Goal: Feedback & Contribution: Leave review/rating

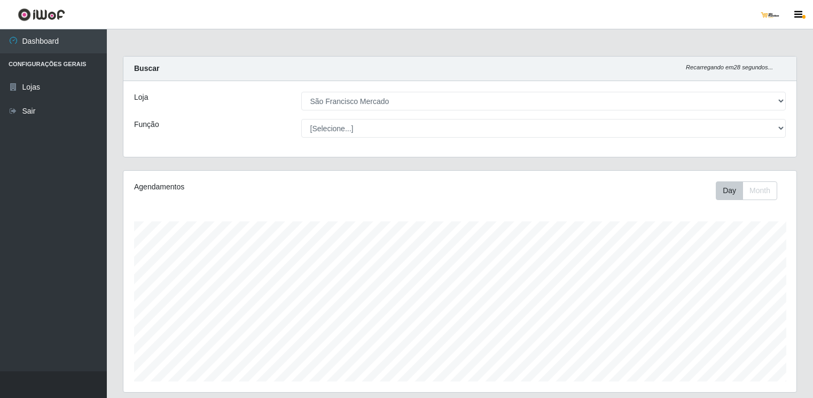
select select "168"
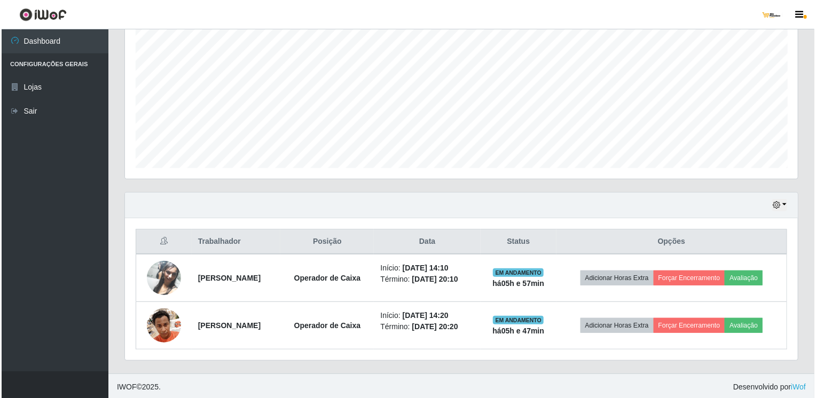
scroll to position [222, 673]
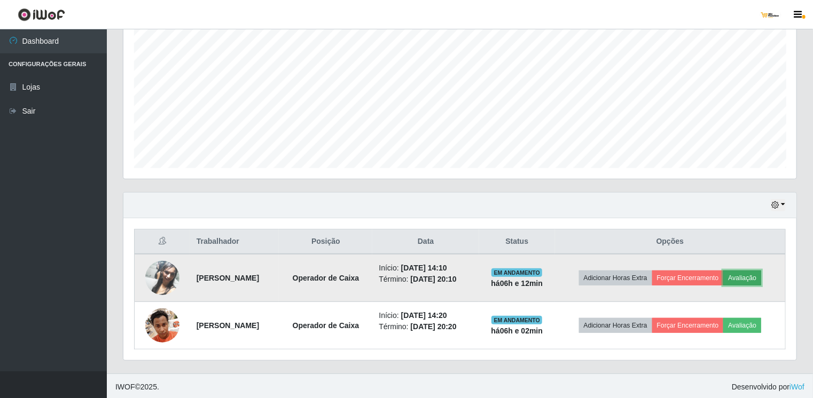
click at [757, 279] on button "Avaliação" at bounding box center [742, 278] width 38 height 15
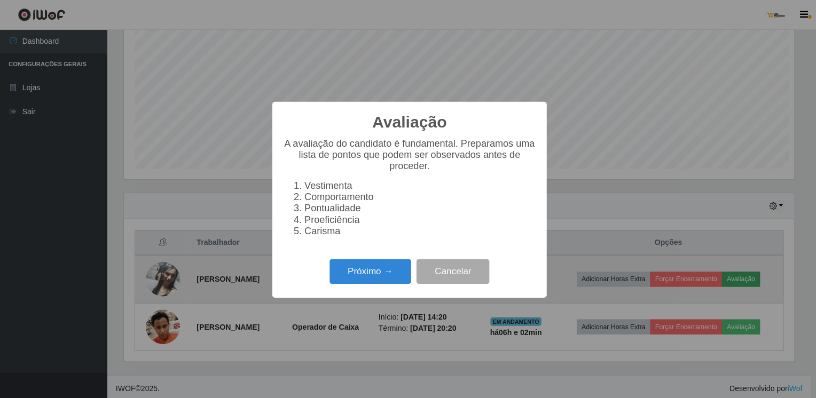
scroll to position [222, 669]
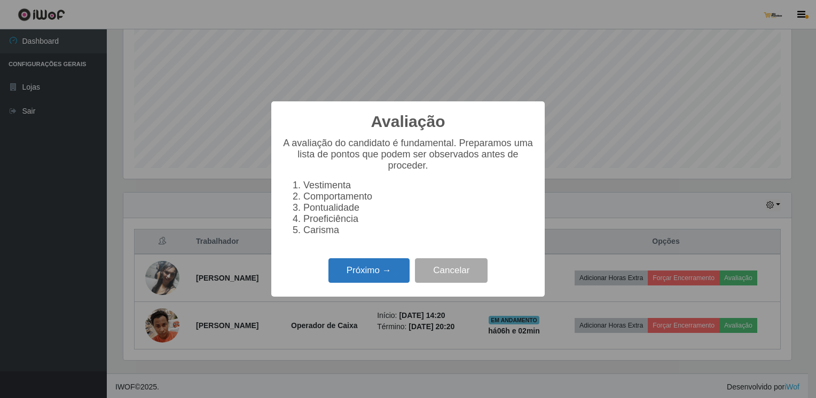
click at [352, 276] on button "Próximo →" at bounding box center [368, 270] width 81 height 25
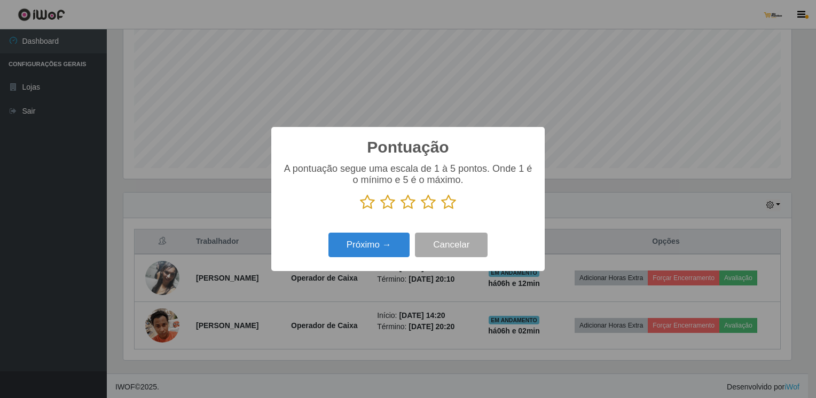
scroll to position [533782, 533335]
click at [448, 200] on icon at bounding box center [448, 202] width 15 height 16
click at [441, 210] on input "radio" at bounding box center [441, 210] width 0 height 0
click at [373, 249] on button "Próximo →" at bounding box center [368, 245] width 81 height 25
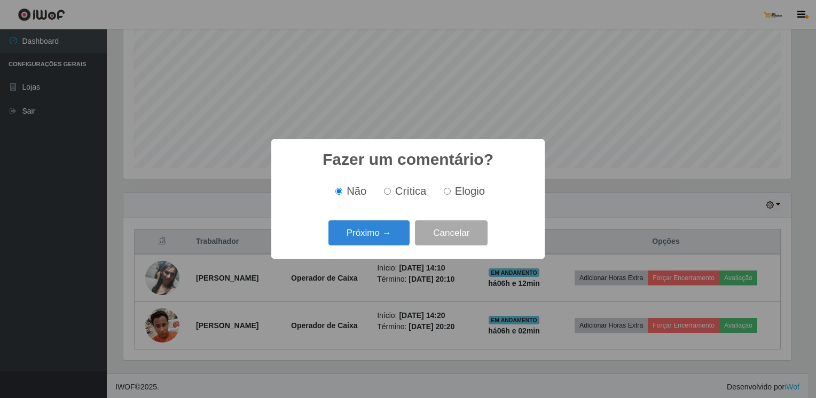
click at [447, 190] on input "Elogio" at bounding box center [447, 191] width 7 height 7
radio input "true"
click at [397, 230] on button "Próximo →" at bounding box center [368, 233] width 81 height 25
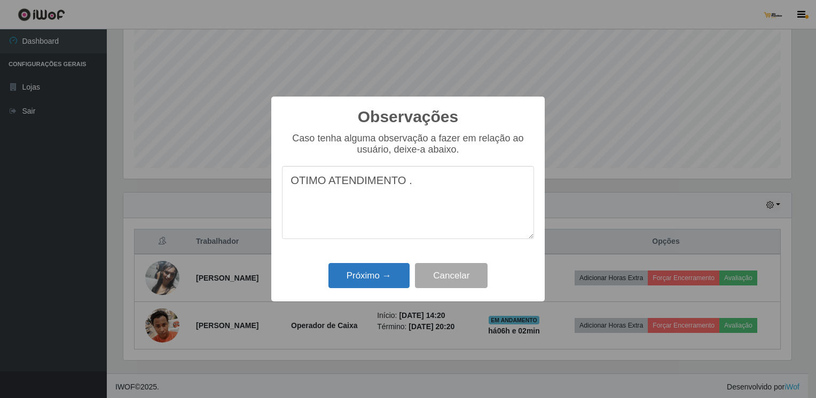
type textarea "OTIMO ATENDIMENTO ."
click at [368, 279] on button "Próximo →" at bounding box center [368, 275] width 81 height 25
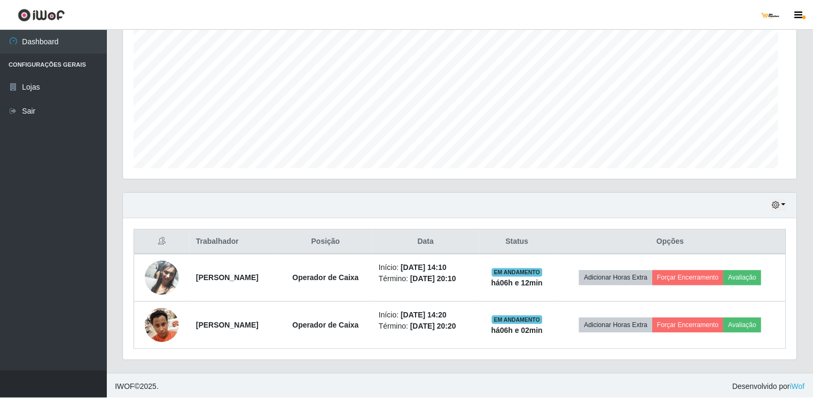
scroll to position [222, 673]
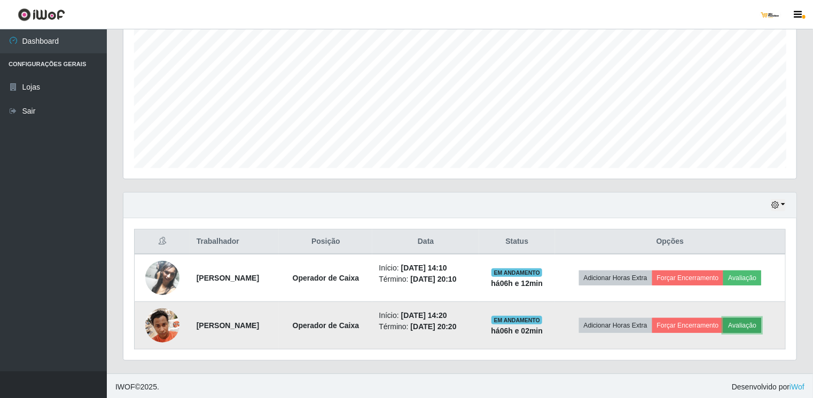
click at [742, 322] on button "Avaliação" at bounding box center [742, 325] width 38 height 15
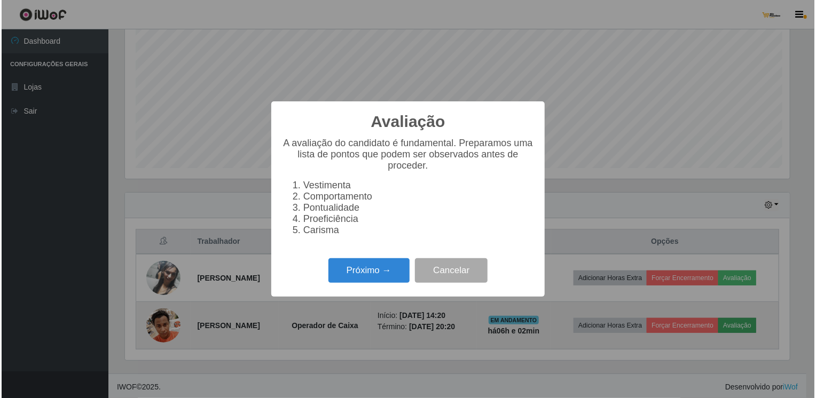
scroll to position [222, 669]
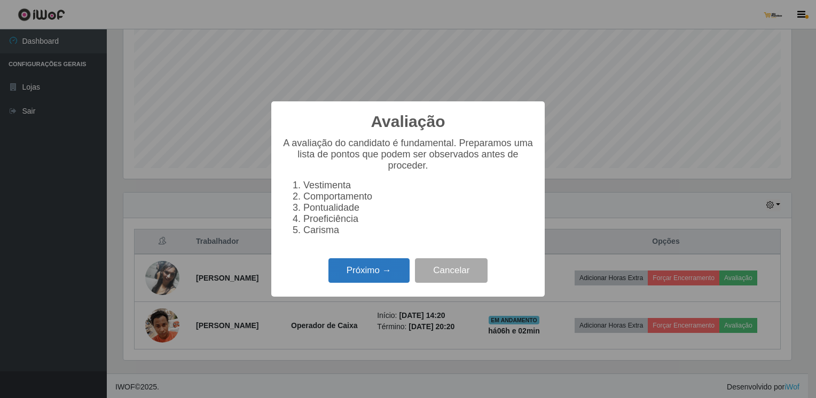
click at [361, 279] on button "Próximo →" at bounding box center [368, 270] width 81 height 25
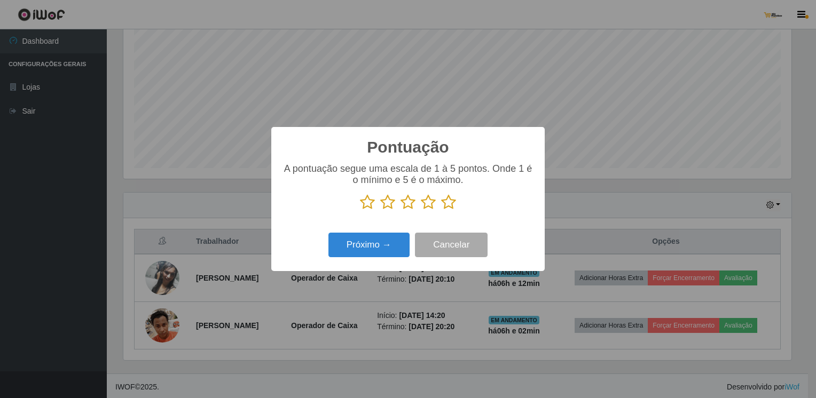
scroll to position [533782, 533335]
click at [448, 206] on icon at bounding box center [448, 202] width 15 height 16
click at [441, 210] on input "radio" at bounding box center [441, 210] width 0 height 0
click at [381, 247] on button "Próximo →" at bounding box center [368, 245] width 81 height 25
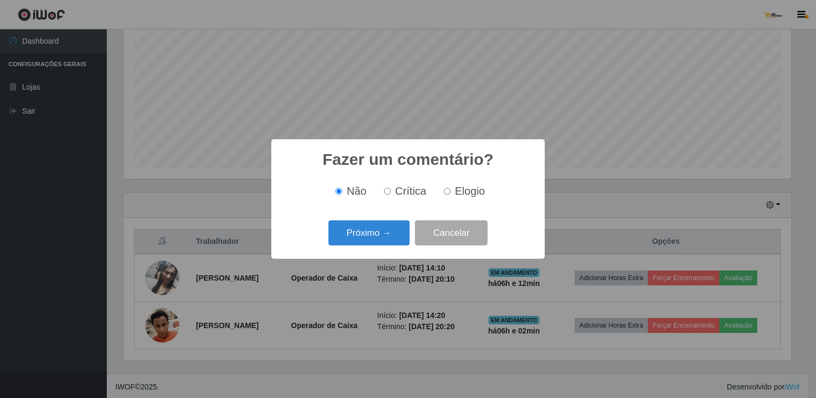
click at [445, 192] on input "Elogio" at bounding box center [447, 191] width 7 height 7
radio input "true"
click at [391, 234] on button "Próximo →" at bounding box center [368, 233] width 81 height 25
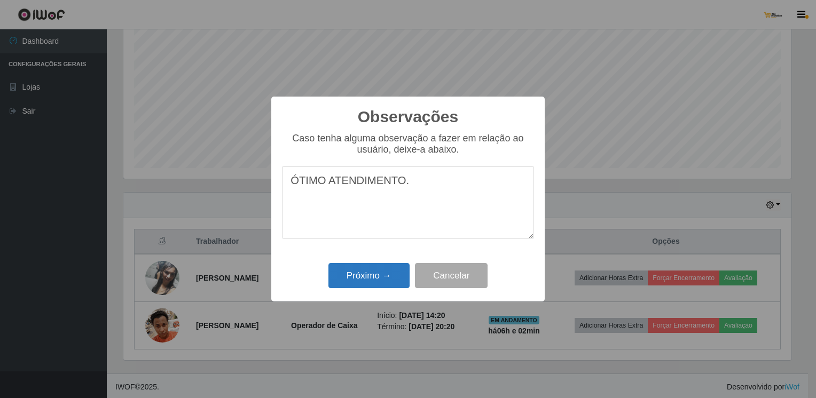
type textarea "ÓTIMO ATENDIMENTO."
click at [371, 277] on button "Próximo →" at bounding box center [368, 275] width 81 height 25
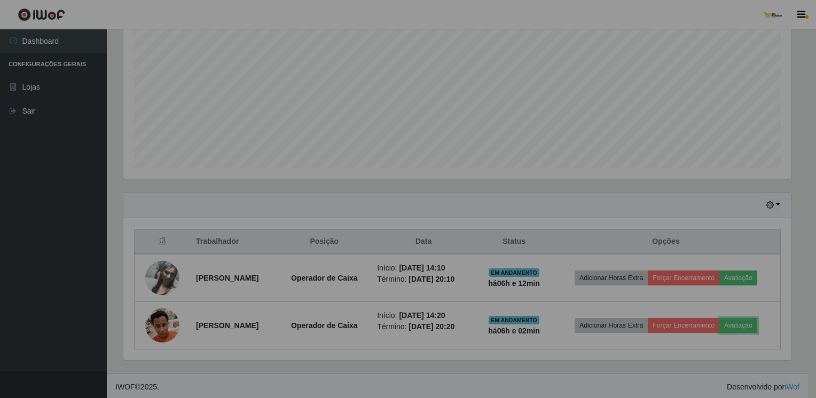
scroll to position [222, 673]
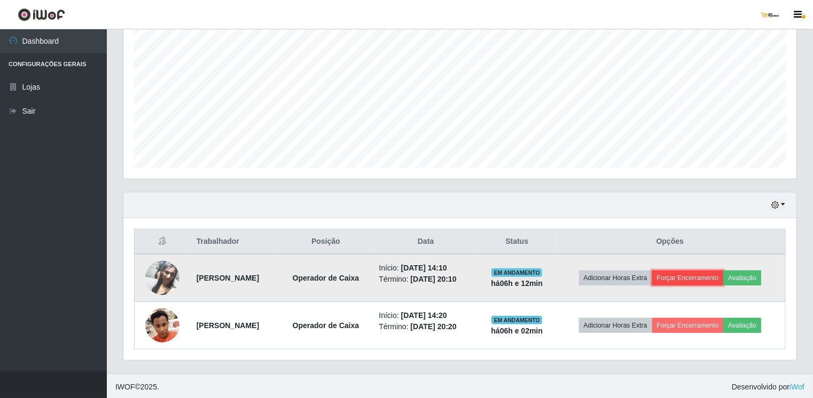
click at [701, 277] on button "Forçar Encerramento" at bounding box center [688, 278] width 72 height 15
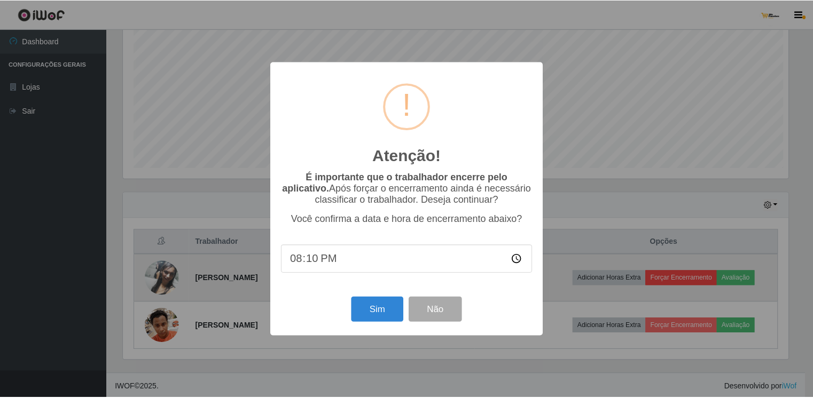
scroll to position [222, 669]
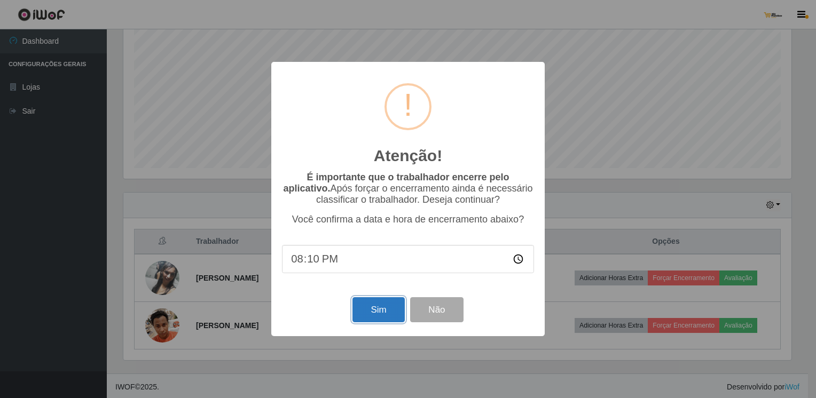
click at [374, 315] on button "Sim" at bounding box center [378, 309] width 52 height 25
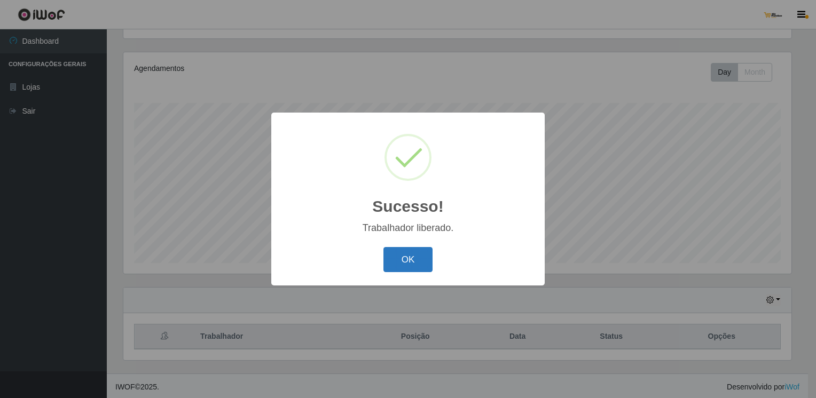
click at [410, 264] on button "OK" at bounding box center [408, 259] width 50 height 25
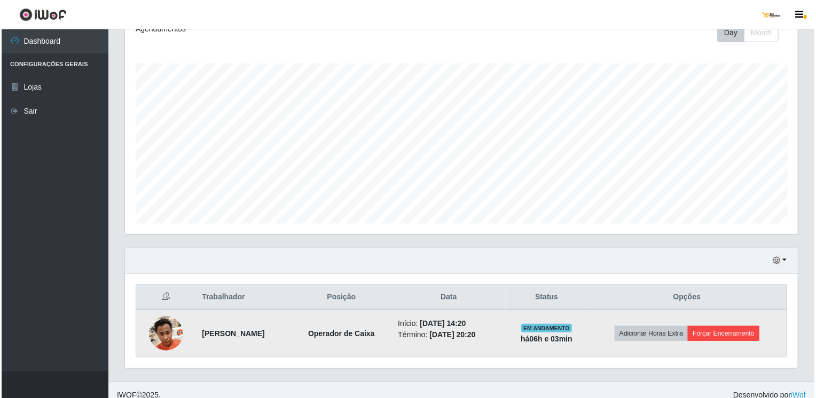
scroll to position [166, 0]
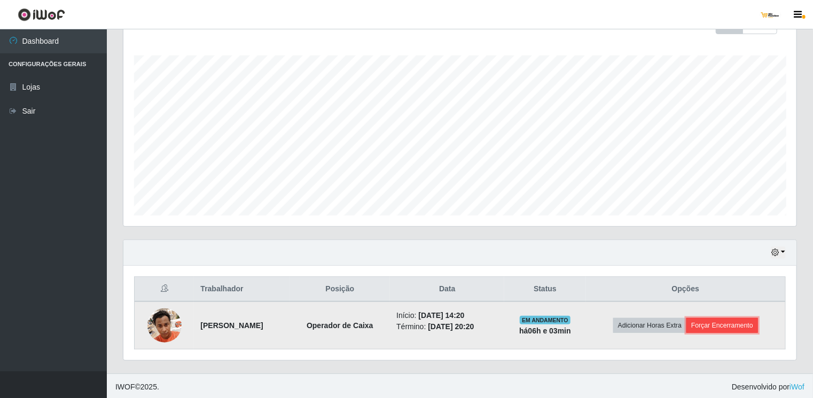
click at [724, 319] on button "Forçar Encerramento" at bounding box center [722, 325] width 72 height 15
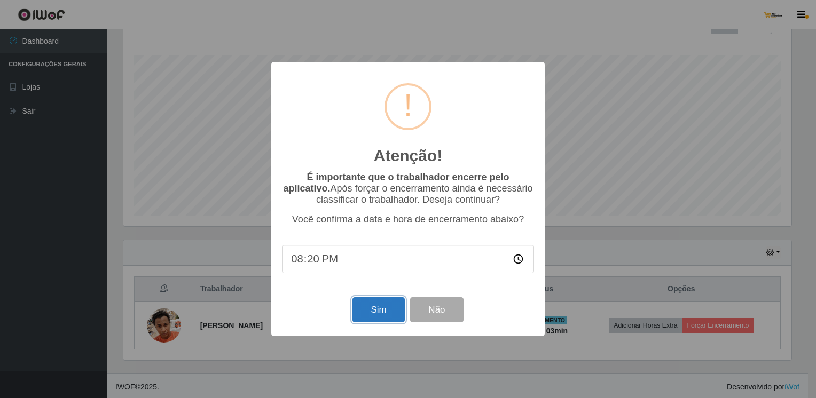
click at [376, 309] on button "Sim" at bounding box center [378, 309] width 52 height 25
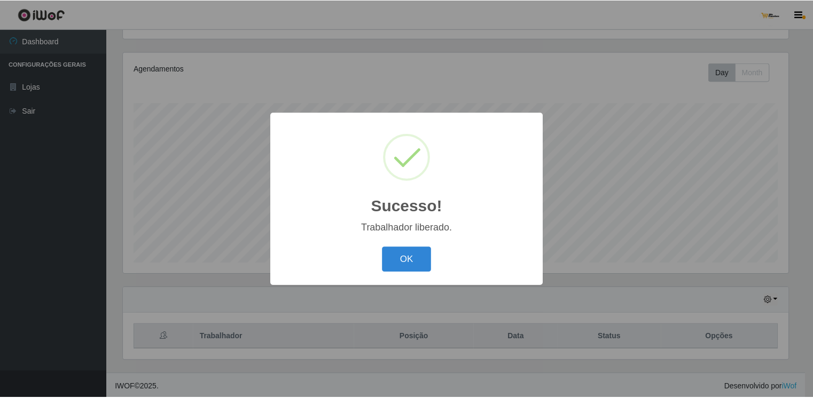
scroll to position [0, 0]
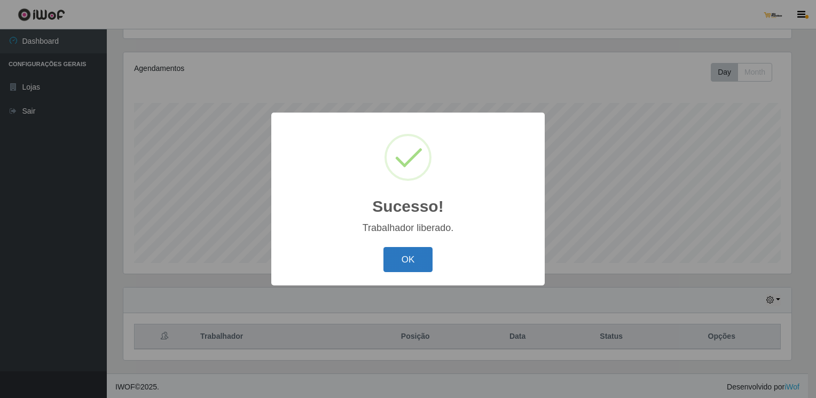
click at [399, 257] on button "OK" at bounding box center [408, 259] width 50 height 25
